Goal: Task Accomplishment & Management: Complete application form

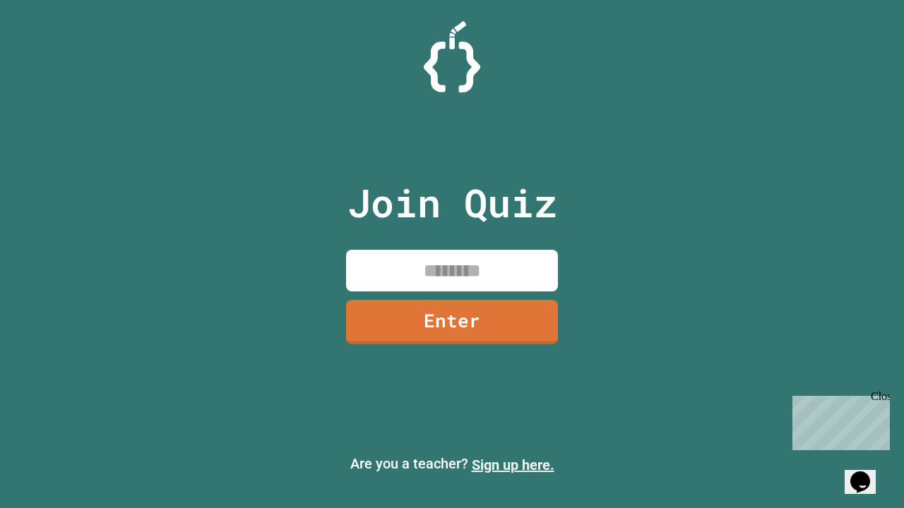
click at [513, 465] on link "Sign up here." at bounding box center [513, 465] width 83 height 17
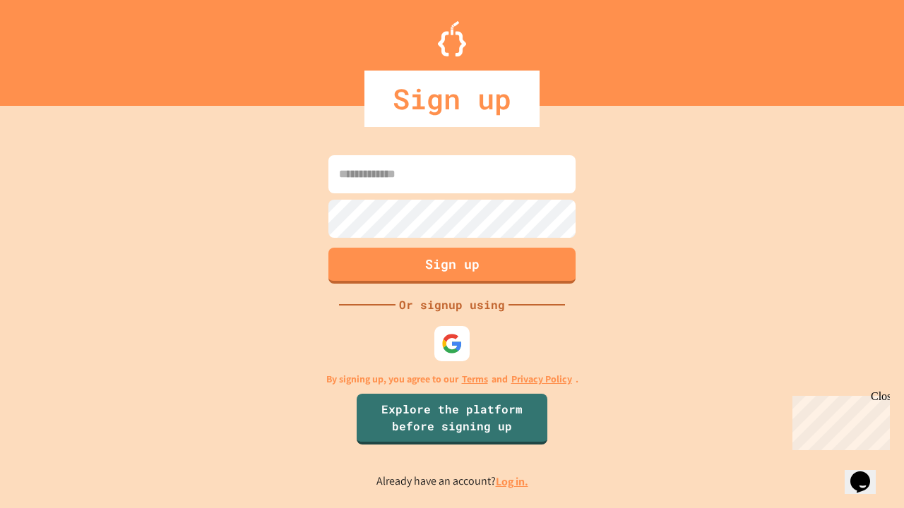
click at [513, 482] on link "Log in." at bounding box center [512, 481] width 32 height 15
